Goal: Find specific page/section

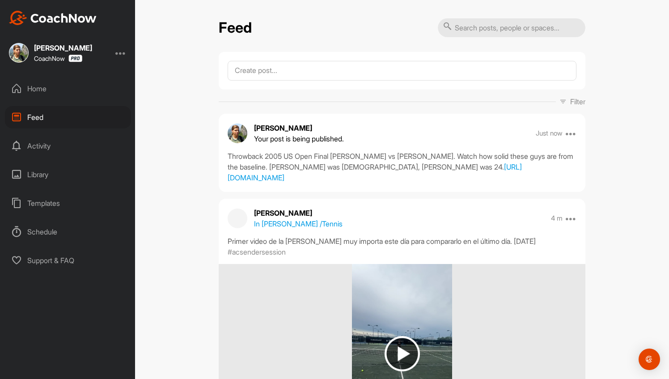
click at [37, 120] on div "Feed" at bounding box center [68, 117] width 126 height 22
click at [38, 90] on div "Home" at bounding box center [68, 88] width 126 height 22
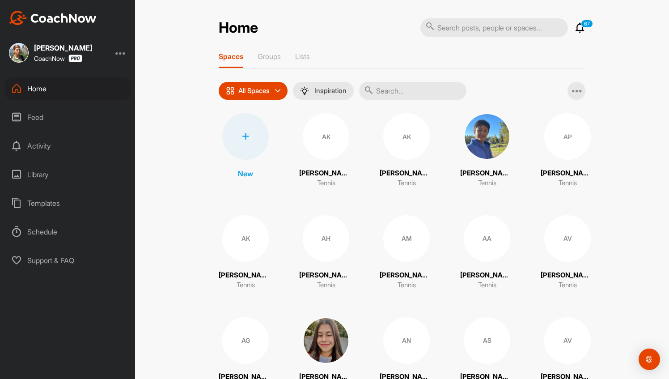
click at [392, 92] on input "text" at bounding box center [412, 91] width 107 height 18
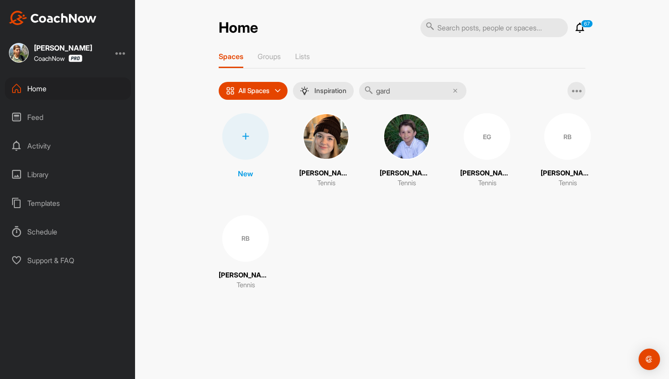
type input "gard"
click at [394, 129] on img at bounding box center [406, 136] width 46 height 46
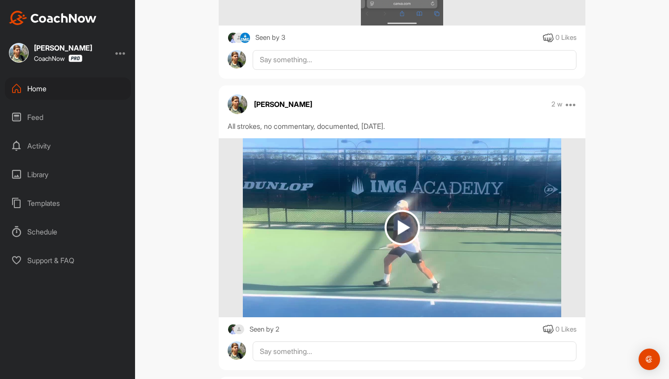
scroll to position [1922, 0]
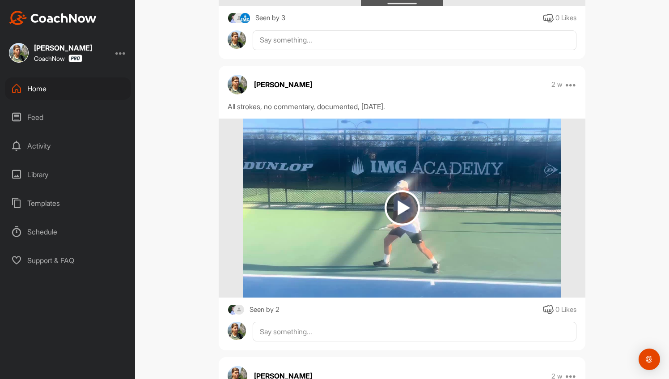
click at [398, 267] on img at bounding box center [402, 207] width 318 height 179
